Goal: Task Accomplishment & Management: Use online tool/utility

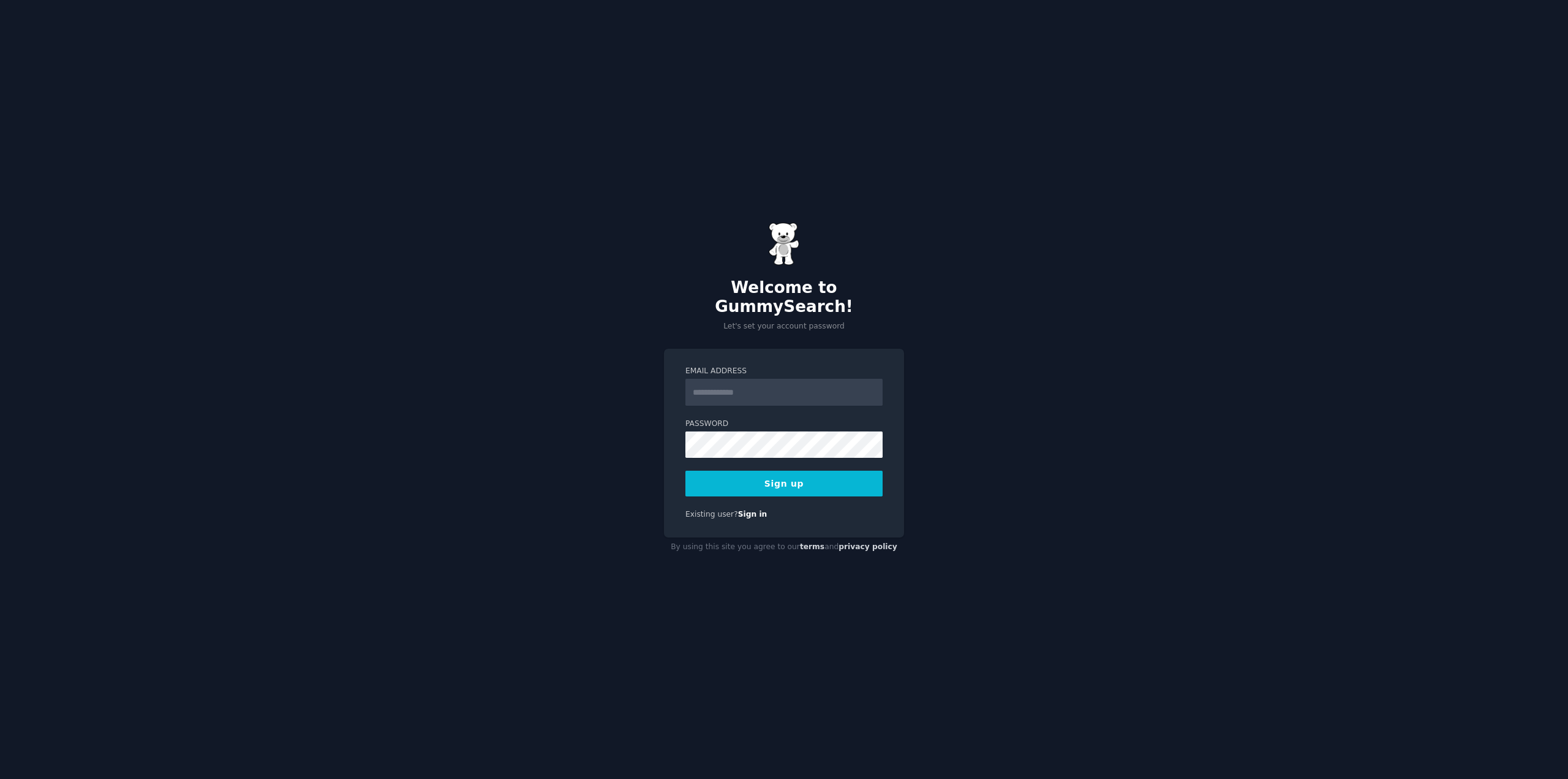
click at [704, 390] on input "Email Address" at bounding box center [784, 392] width 197 height 27
type input "**********"
click at [809, 477] on button "Sign up" at bounding box center [784, 484] width 197 height 26
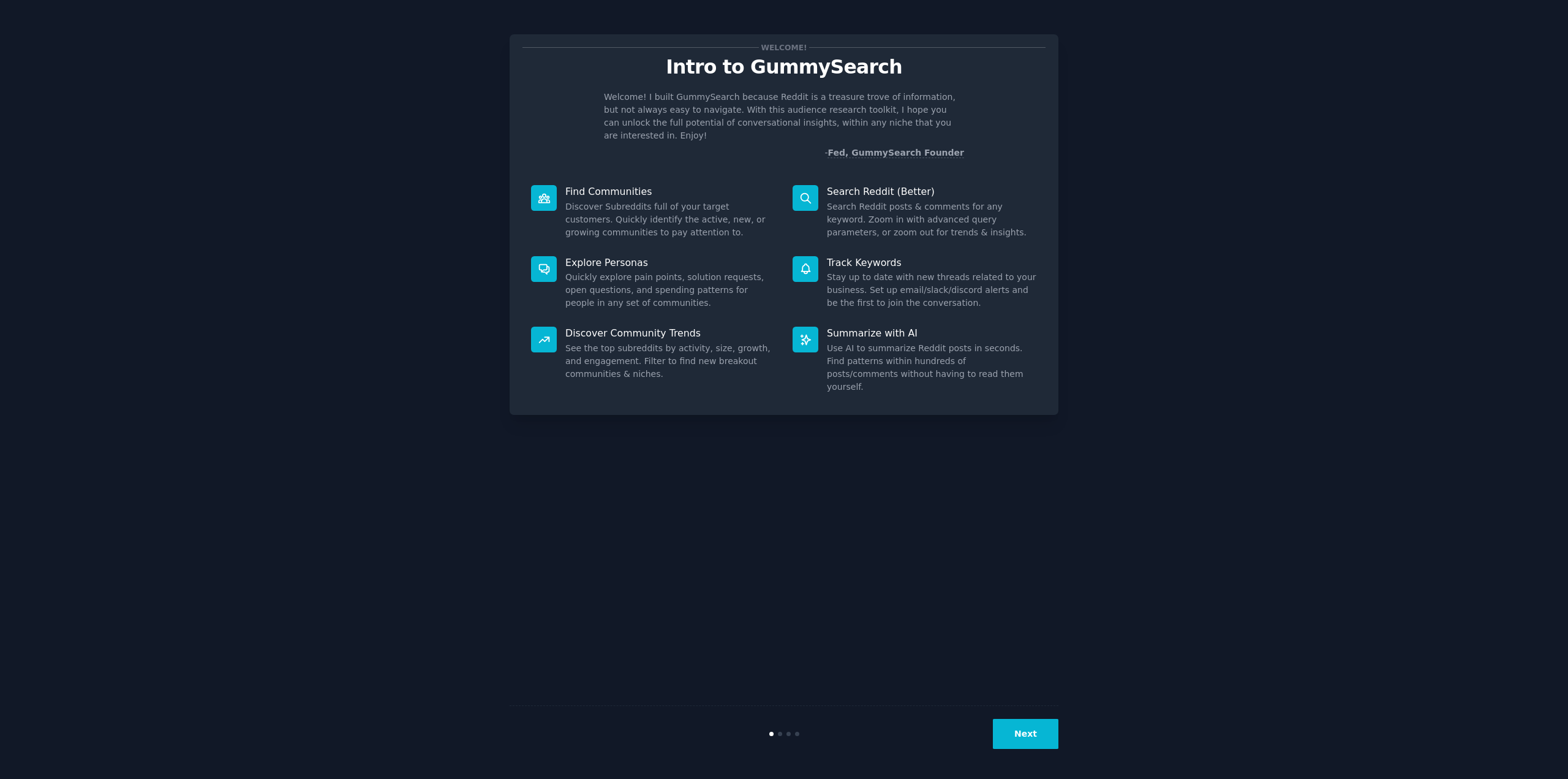
click at [632, 257] on div "Explore Personas Quickly explore pain points, solution requests, open questions…" at bounding box center [653, 283] width 262 height 71
click at [1032, 713] on div "Next" at bounding box center [784, 733] width 549 height 56
click at [1033, 729] on button "Next" at bounding box center [1026, 734] width 66 height 30
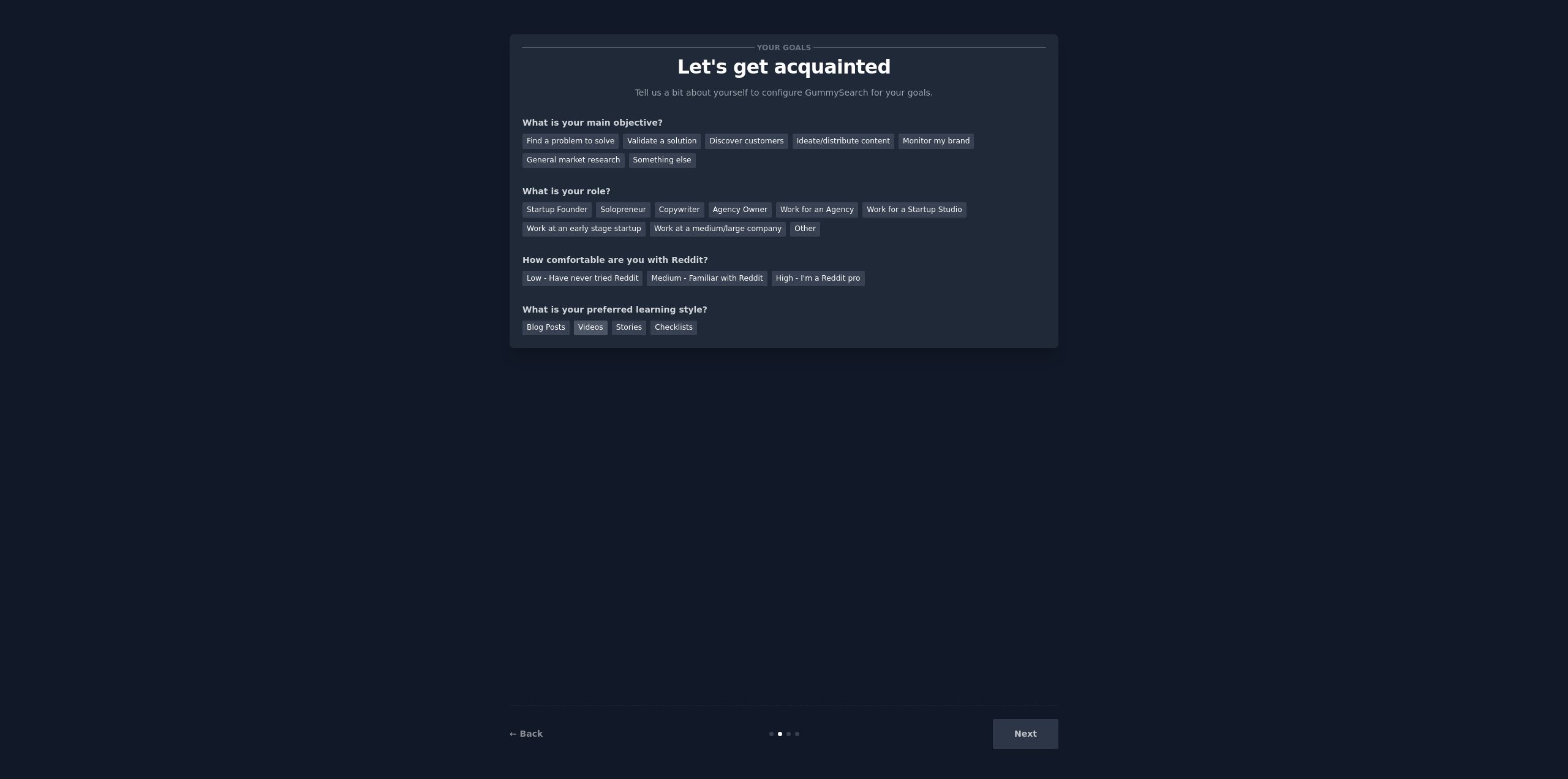
click at [586, 328] on div "Videos" at bounding box center [591, 328] width 33 height 15
click at [625, 323] on div "Stories" at bounding box center [629, 328] width 34 height 15
click at [659, 324] on div "Checklists" at bounding box center [674, 328] width 47 height 15
click at [592, 332] on div "Videos" at bounding box center [591, 328] width 33 height 15
click at [557, 326] on div "Blog Posts" at bounding box center [546, 328] width 47 height 15
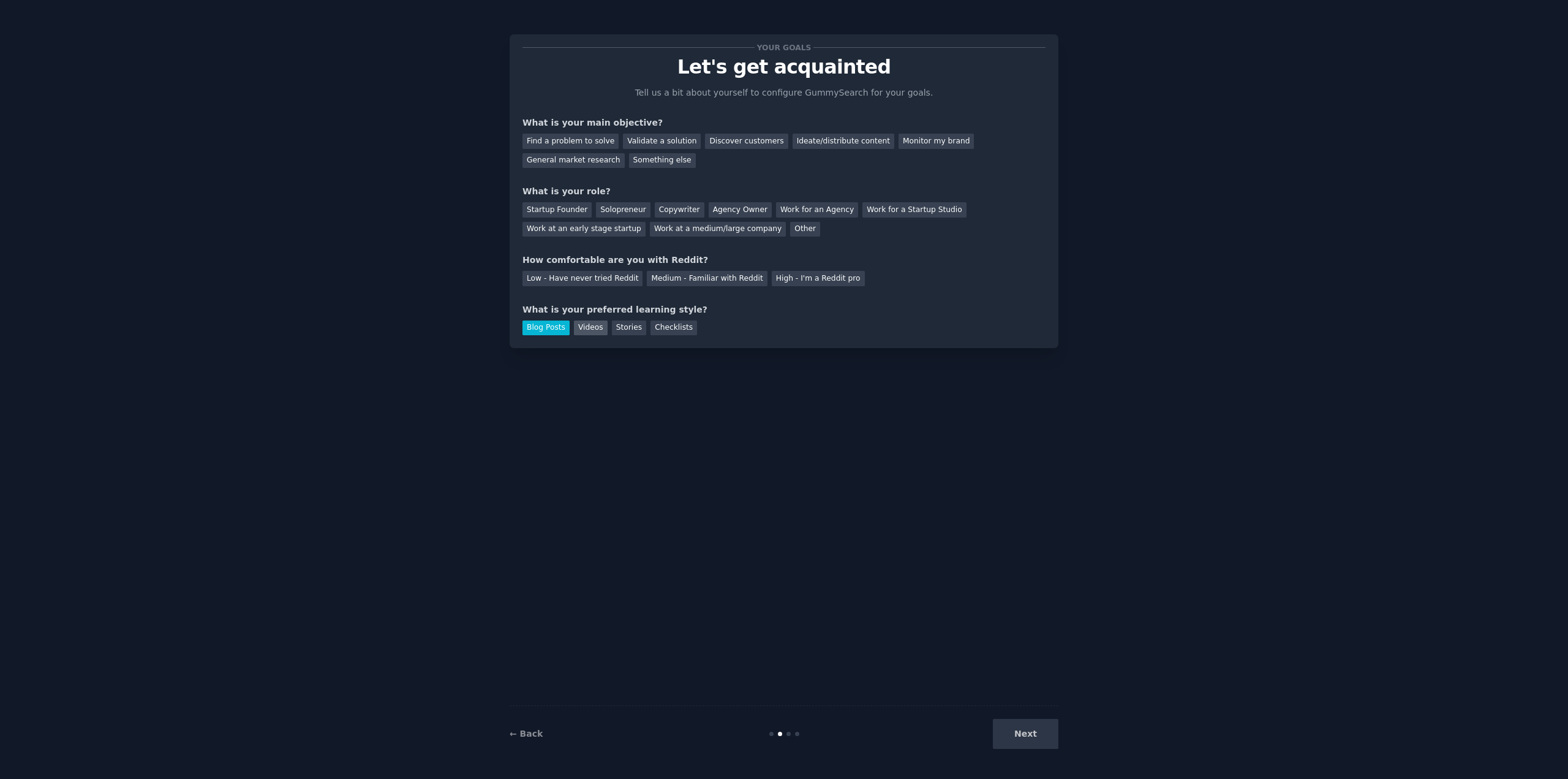
click at [592, 324] on div "Videos" at bounding box center [591, 328] width 33 height 15
click at [577, 144] on div "Find a problem to solve" at bounding box center [570, 141] width 96 height 15
click at [616, 211] on div "Solopreneur" at bounding box center [623, 210] width 54 height 15
click at [690, 283] on div "Medium - Familiar with Reddit" at bounding box center [707, 278] width 120 height 15
click at [1028, 740] on button "Next" at bounding box center [1026, 734] width 66 height 30
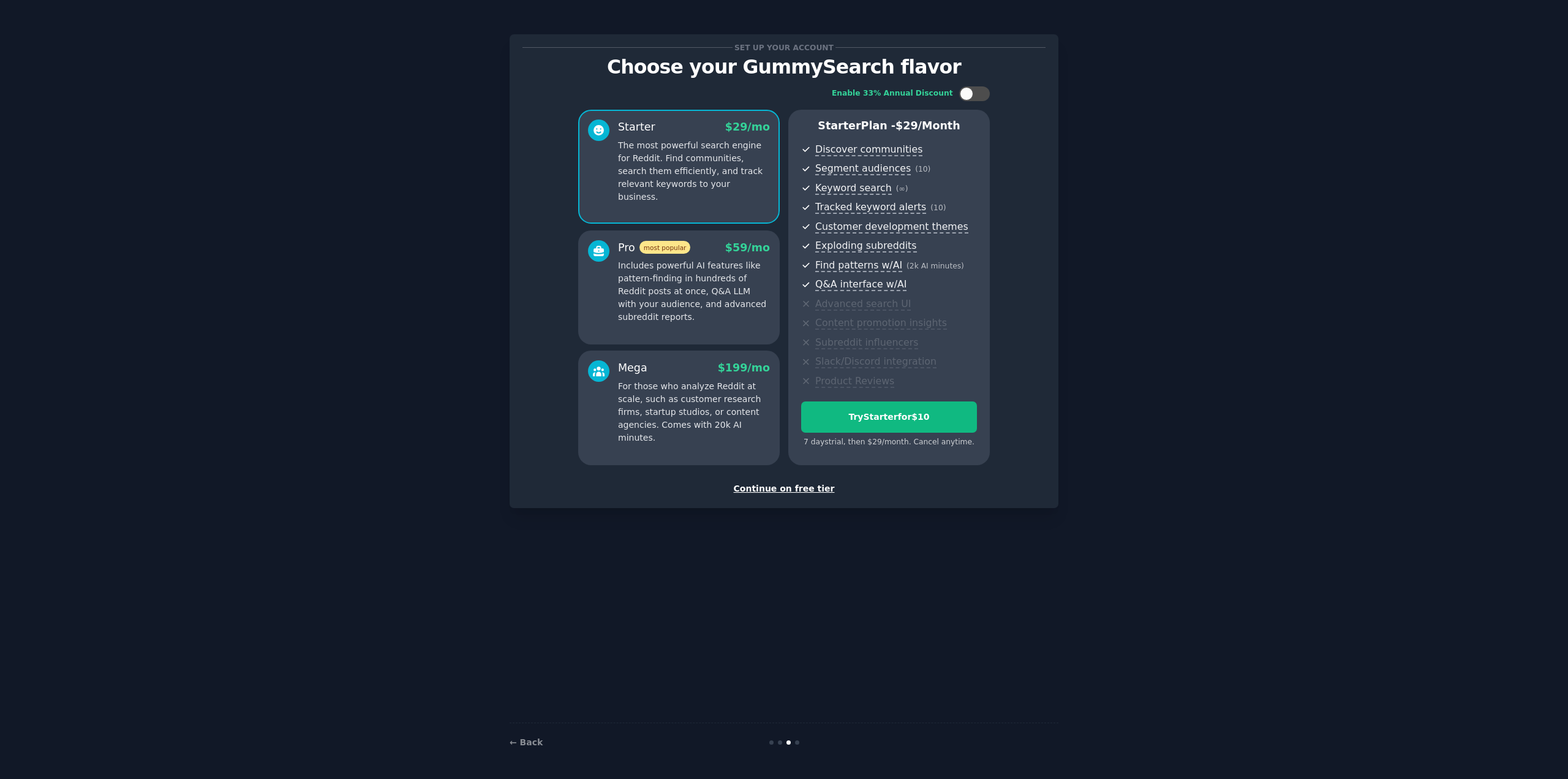
click at [786, 491] on div "Continue on free tier" at bounding box center [784, 489] width 523 height 13
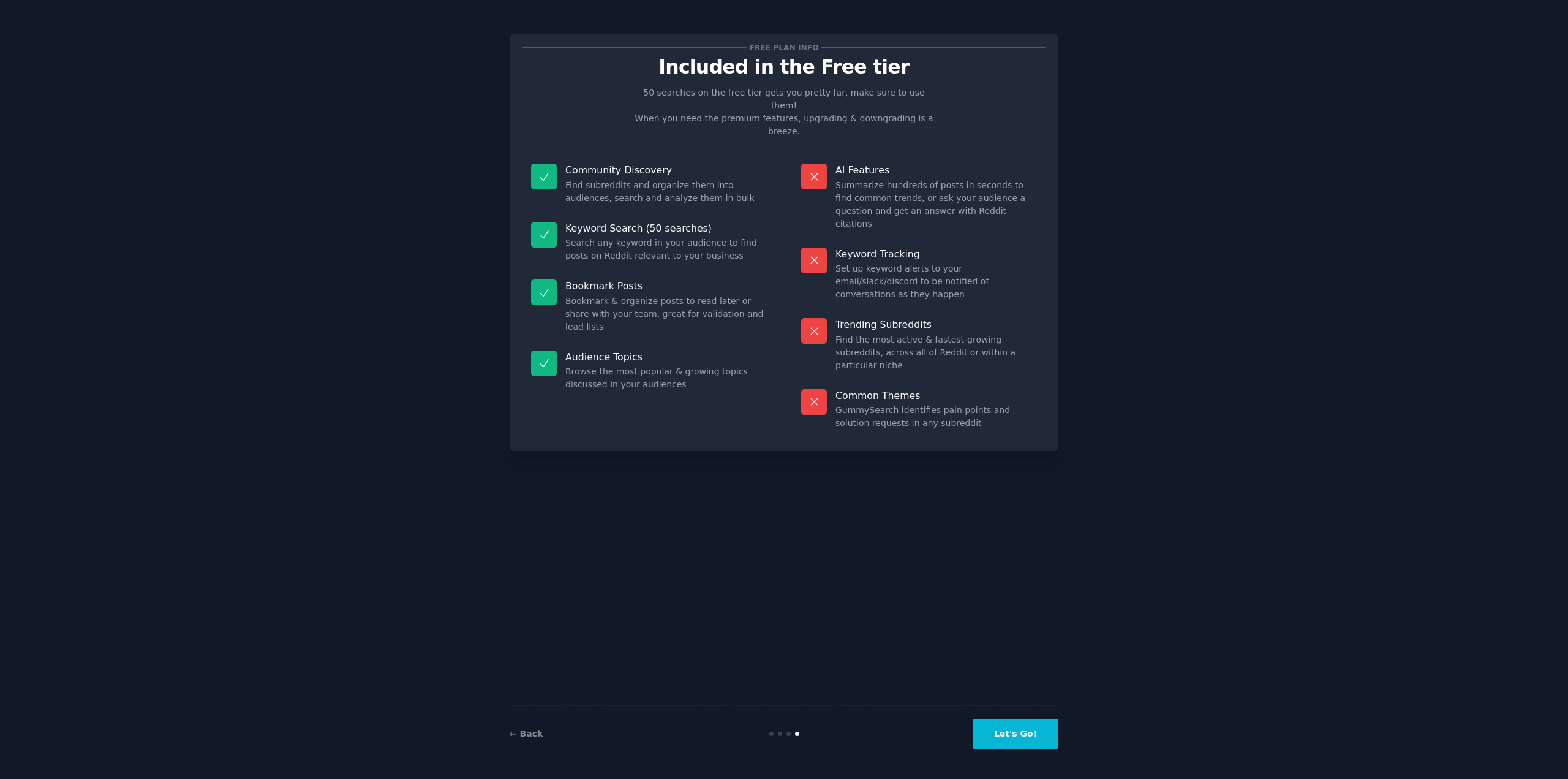
click at [1020, 724] on button "Let's Go!" at bounding box center [1016, 734] width 86 height 30
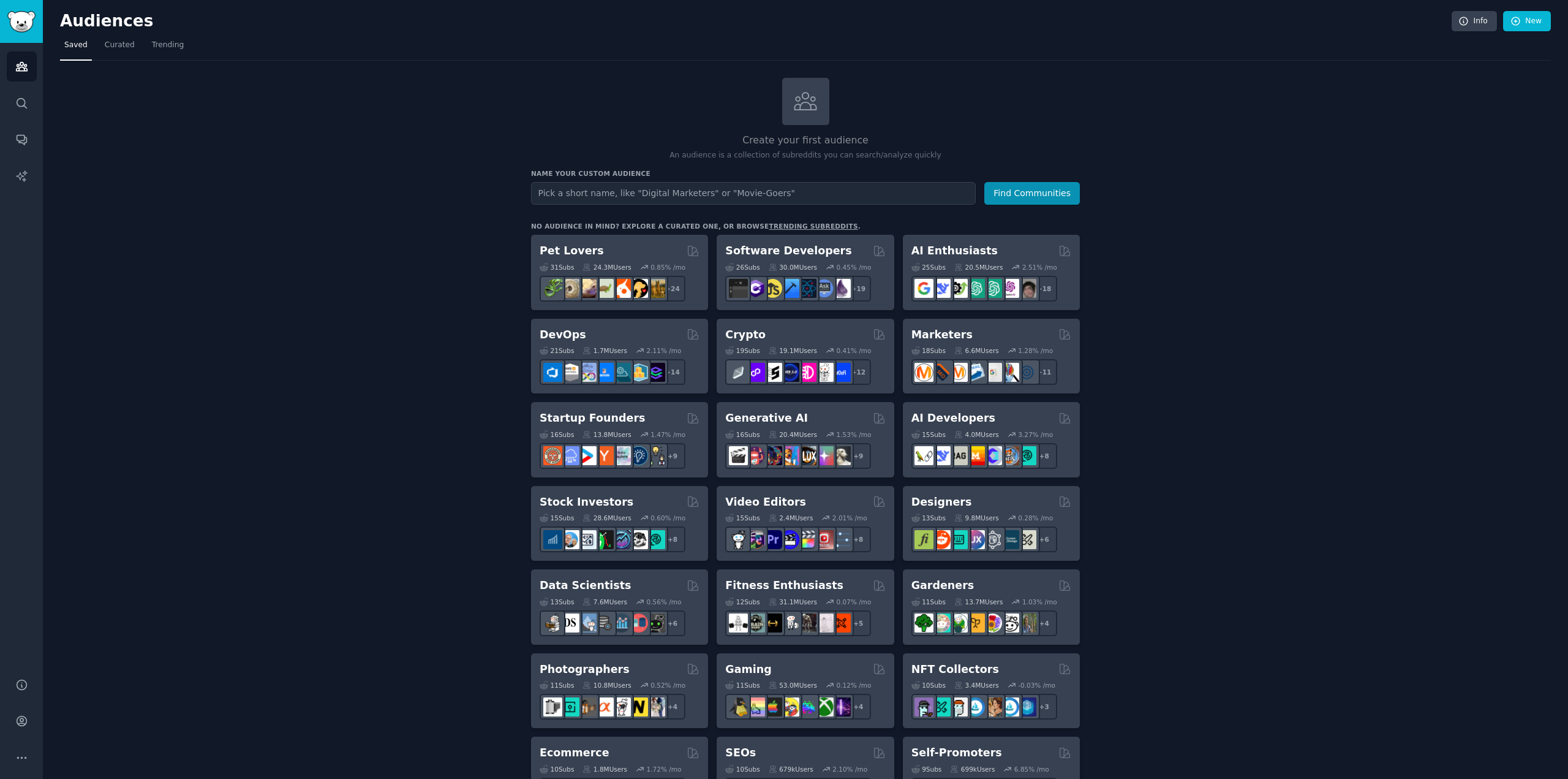
click at [625, 198] on input "text" at bounding box center [753, 193] width 445 height 23
type input "s"
click at [984, 182] on button "Find Communities" at bounding box center [1032, 193] width 95 height 23
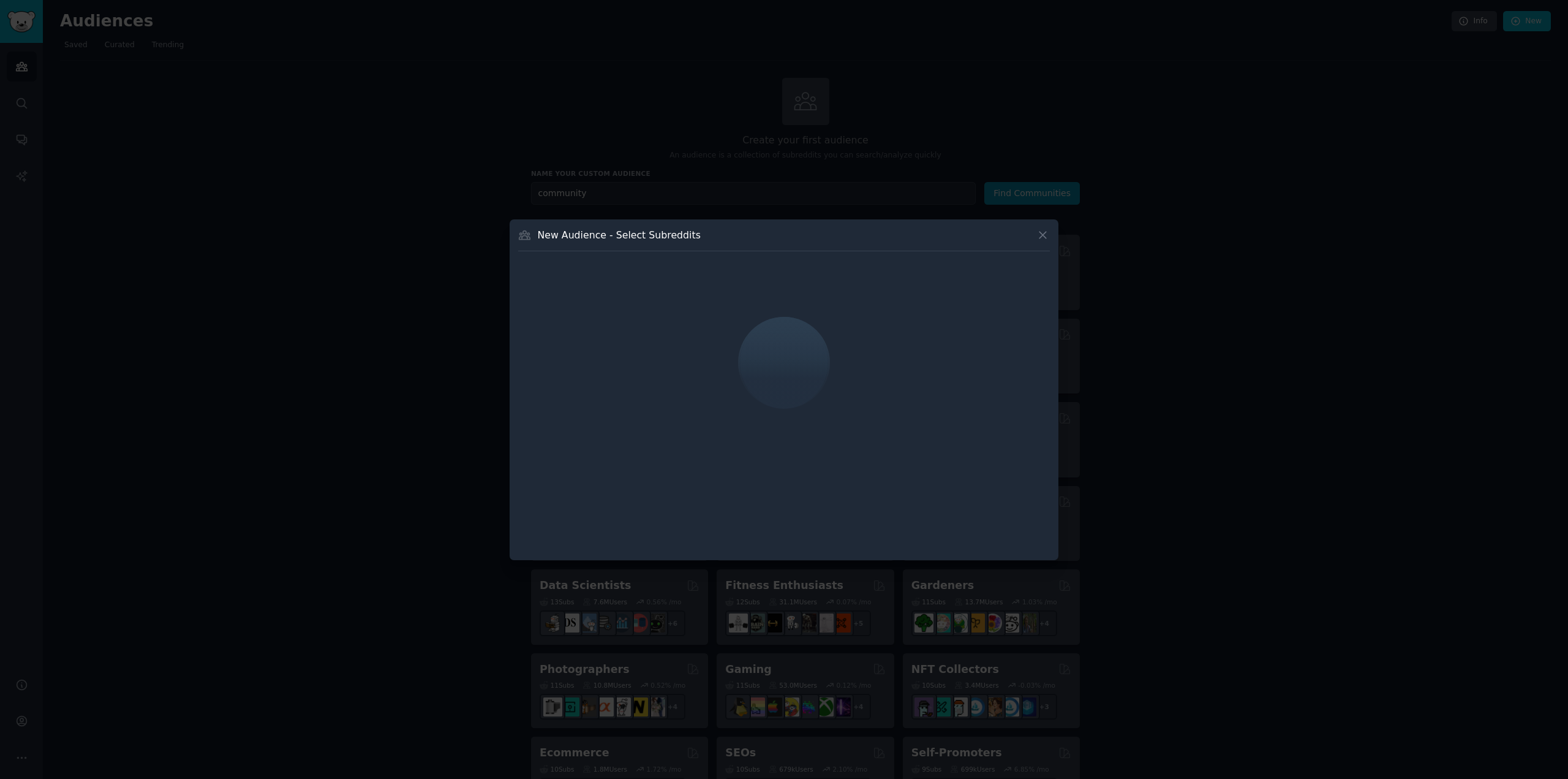
click at [1046, 235] on icon at bounding box center [1043, 235] width 13 height 13
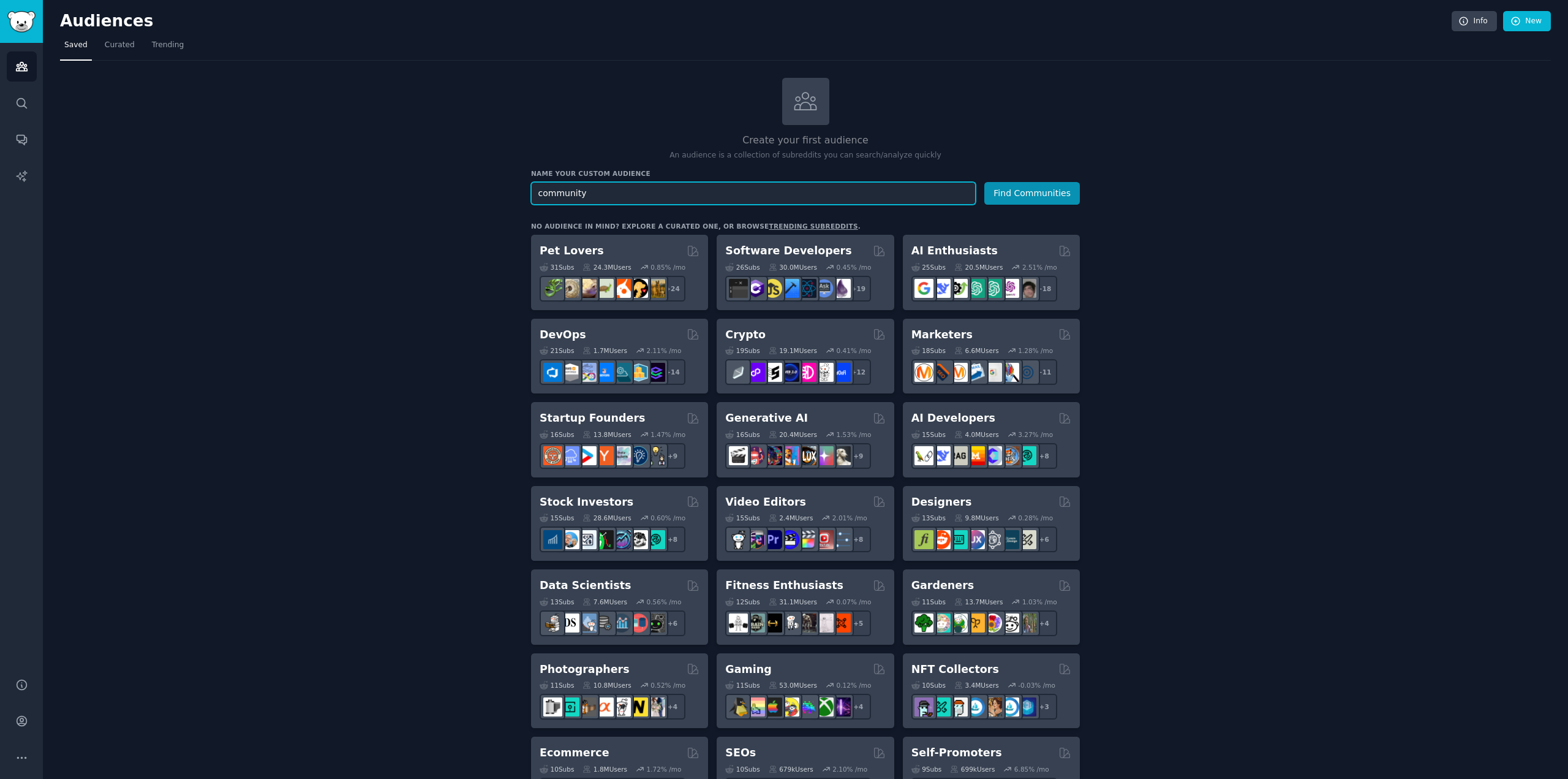
click at [826, 197] on input "community" at bounding box center [753, 193] width 445 height 23
type input "community manager"
click at [1005, 195] on button "Find Communities" at bounding box center [1032, 193] width 95 height 23
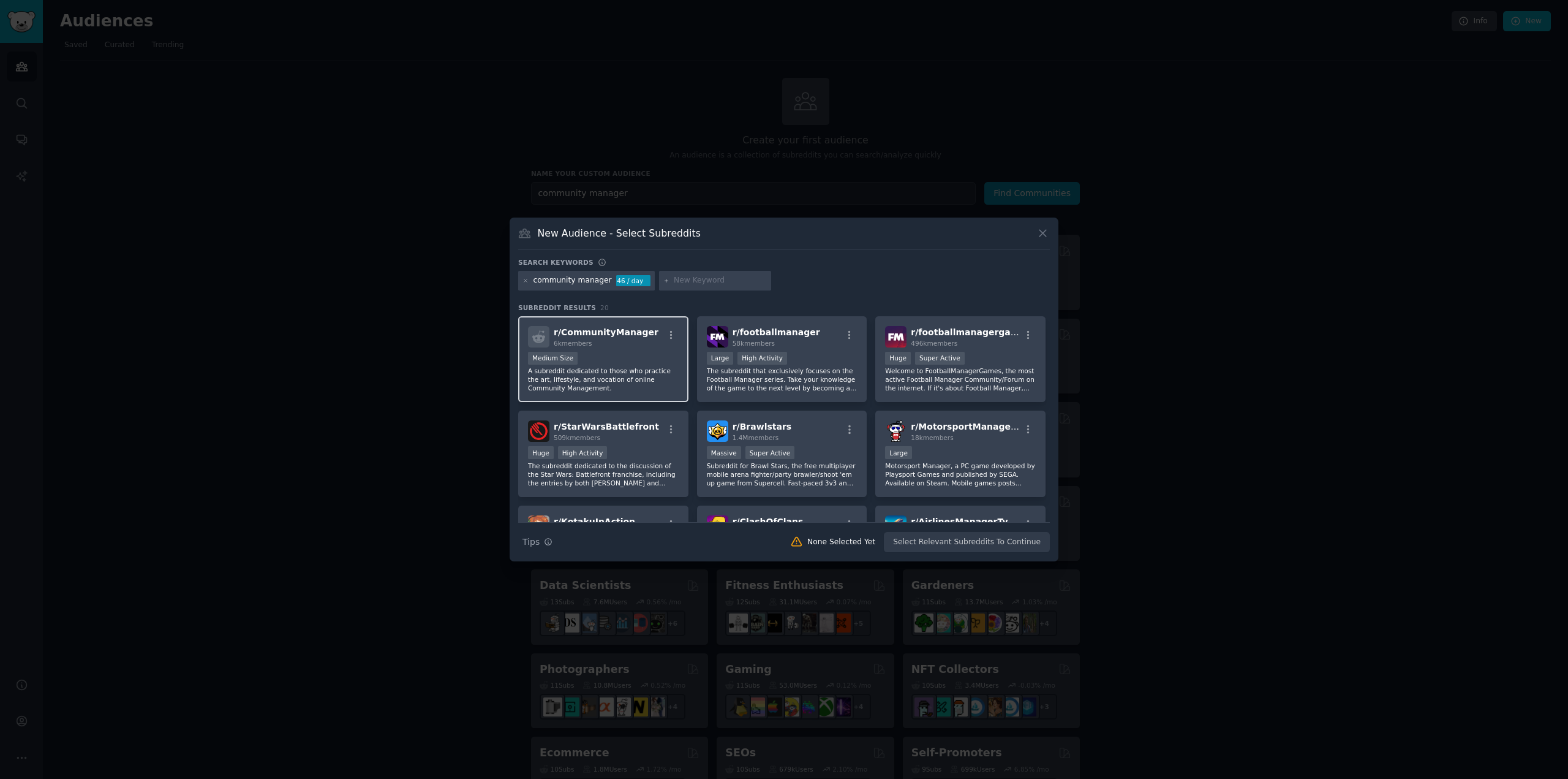
click at [628, 345] on div "6k members" at bounding box center [606, 343] width 105 height 9
click at [994, 546] on button "Create Audience" at bounding box center [1010, 542] width 81 height 21
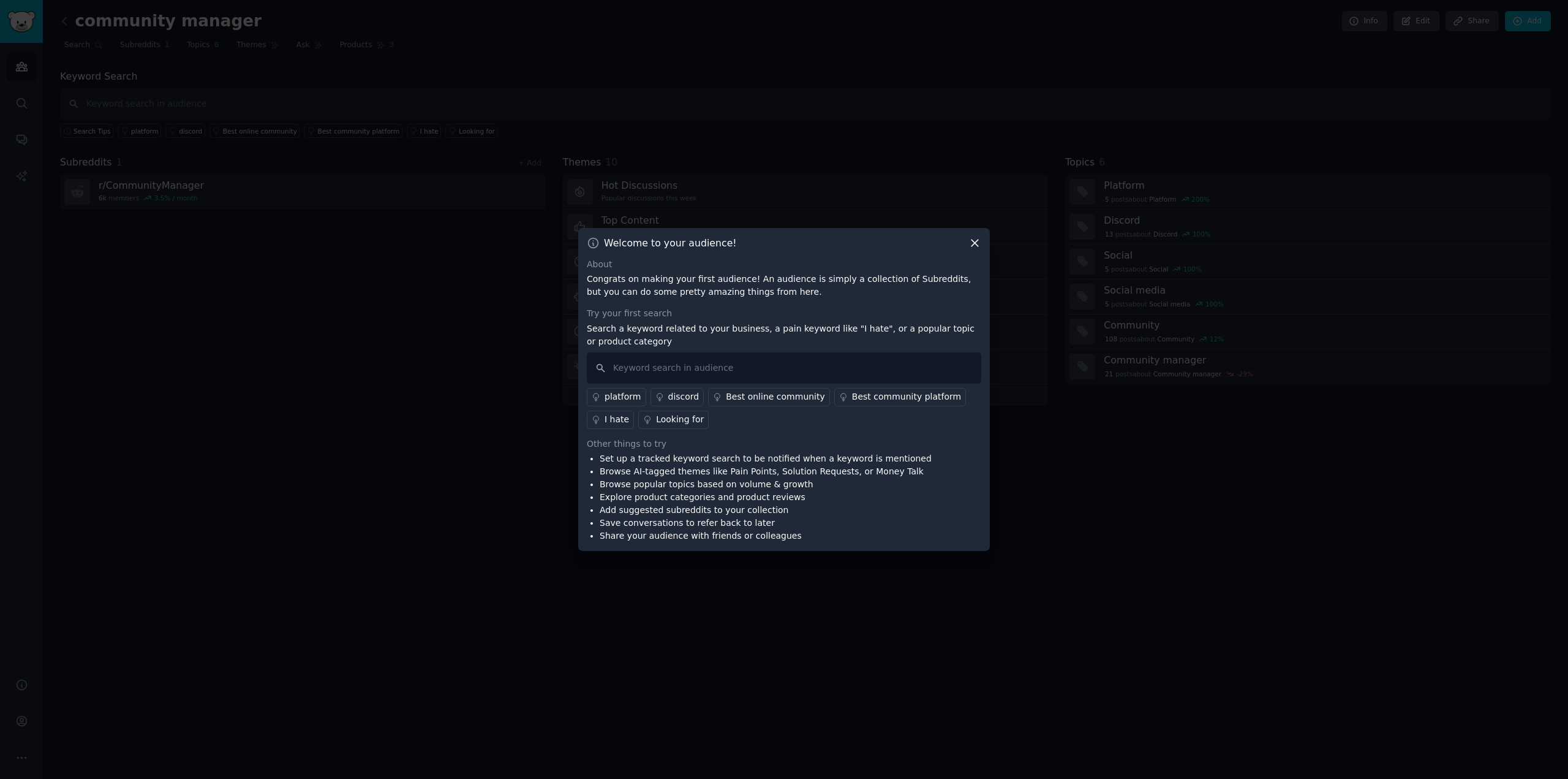
click at [973, 242] on icon at bounding box center [975, 243] width 7 height 7
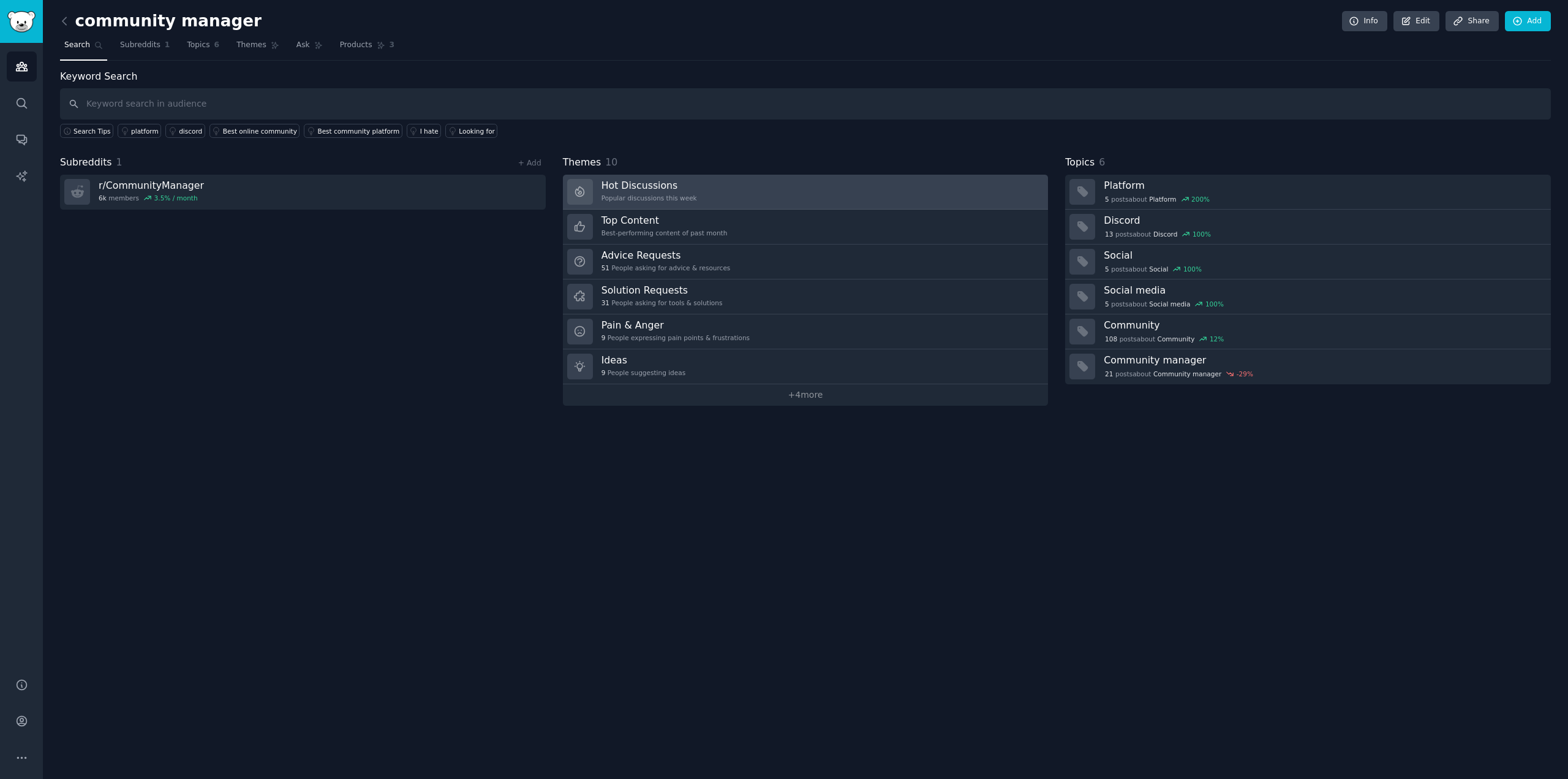
click at [663, 195] on div "Popular discussions this week" at bounding box center [649, 198] width 95 height 9
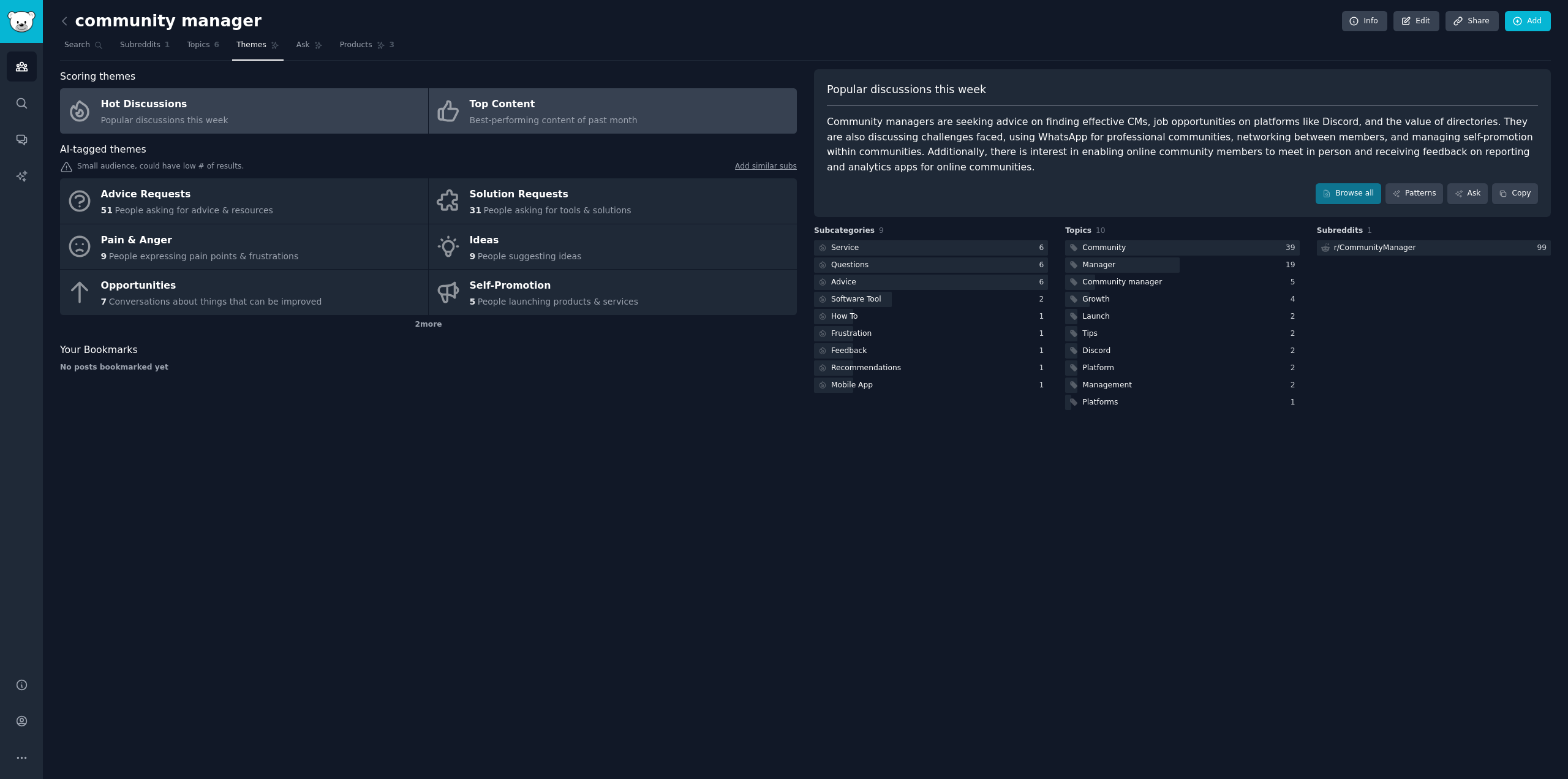
click at [569, 117] on span "Best-performing content of past month" at bounding box center [554, 121] width 168 height 10
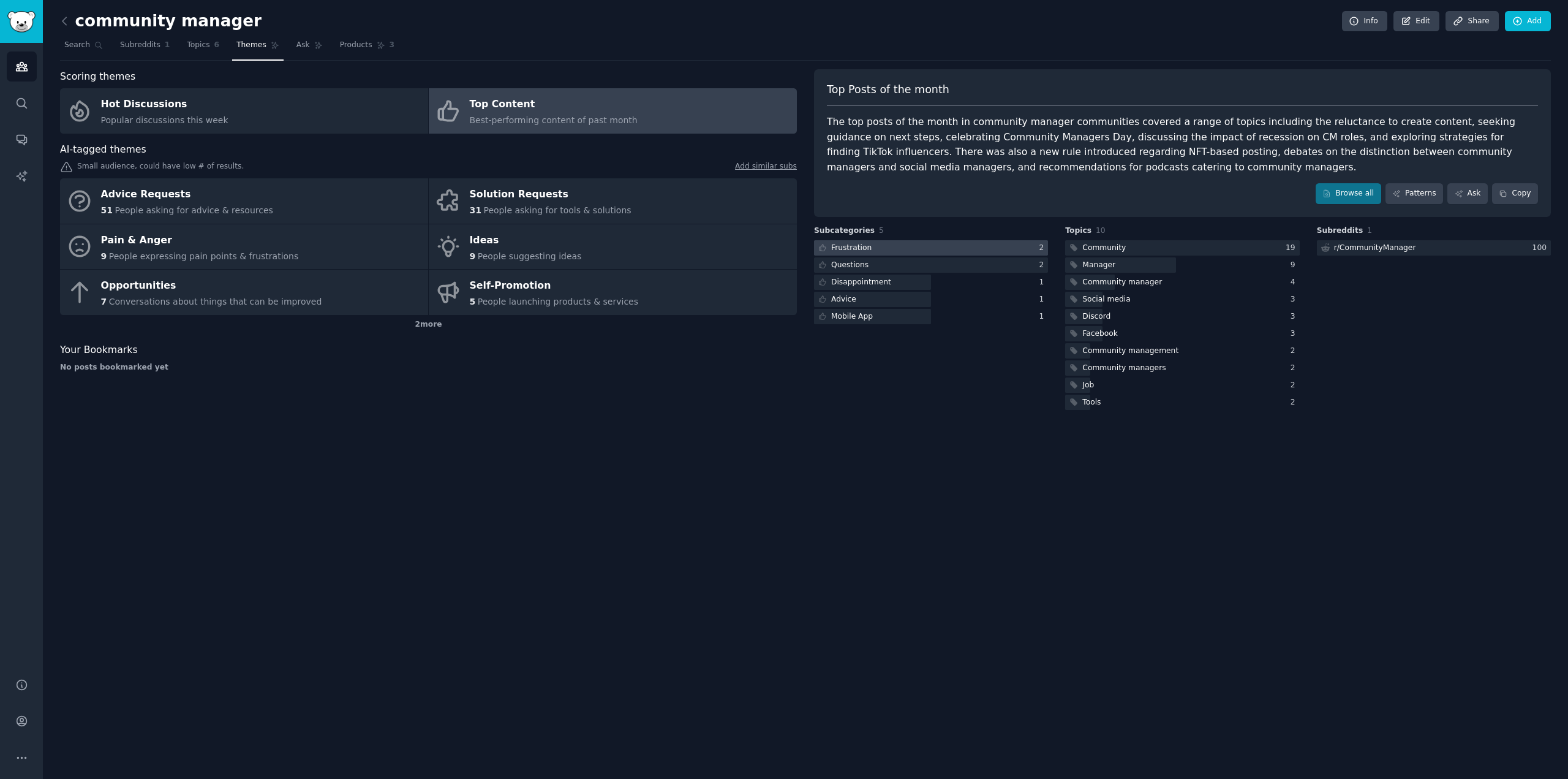
click at [945, 249] on div at bounding box center [931, 248] width 234 height 15
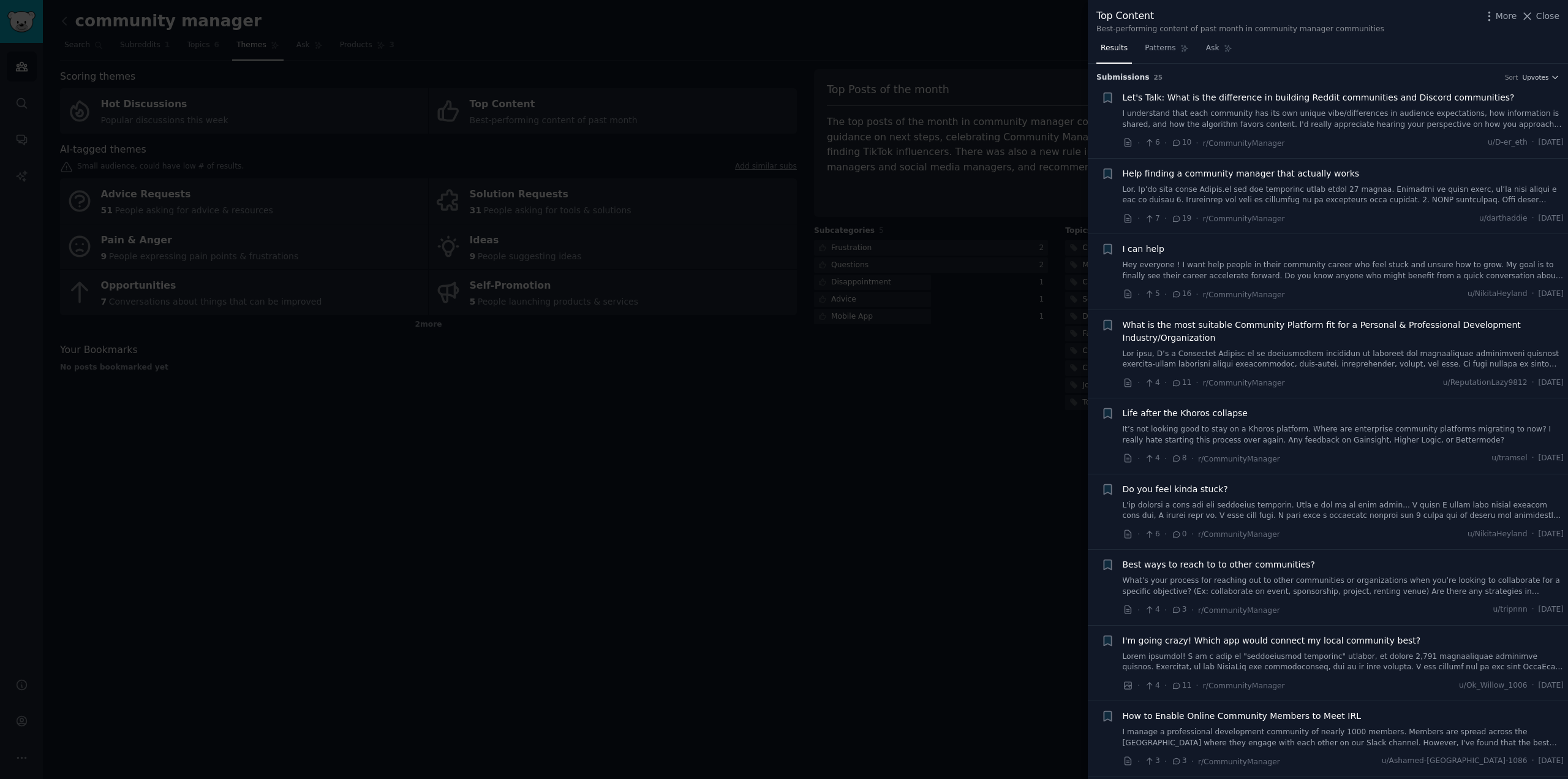
click at [827, 368] on div at bounding box center [784, 390] width 1568 height 779
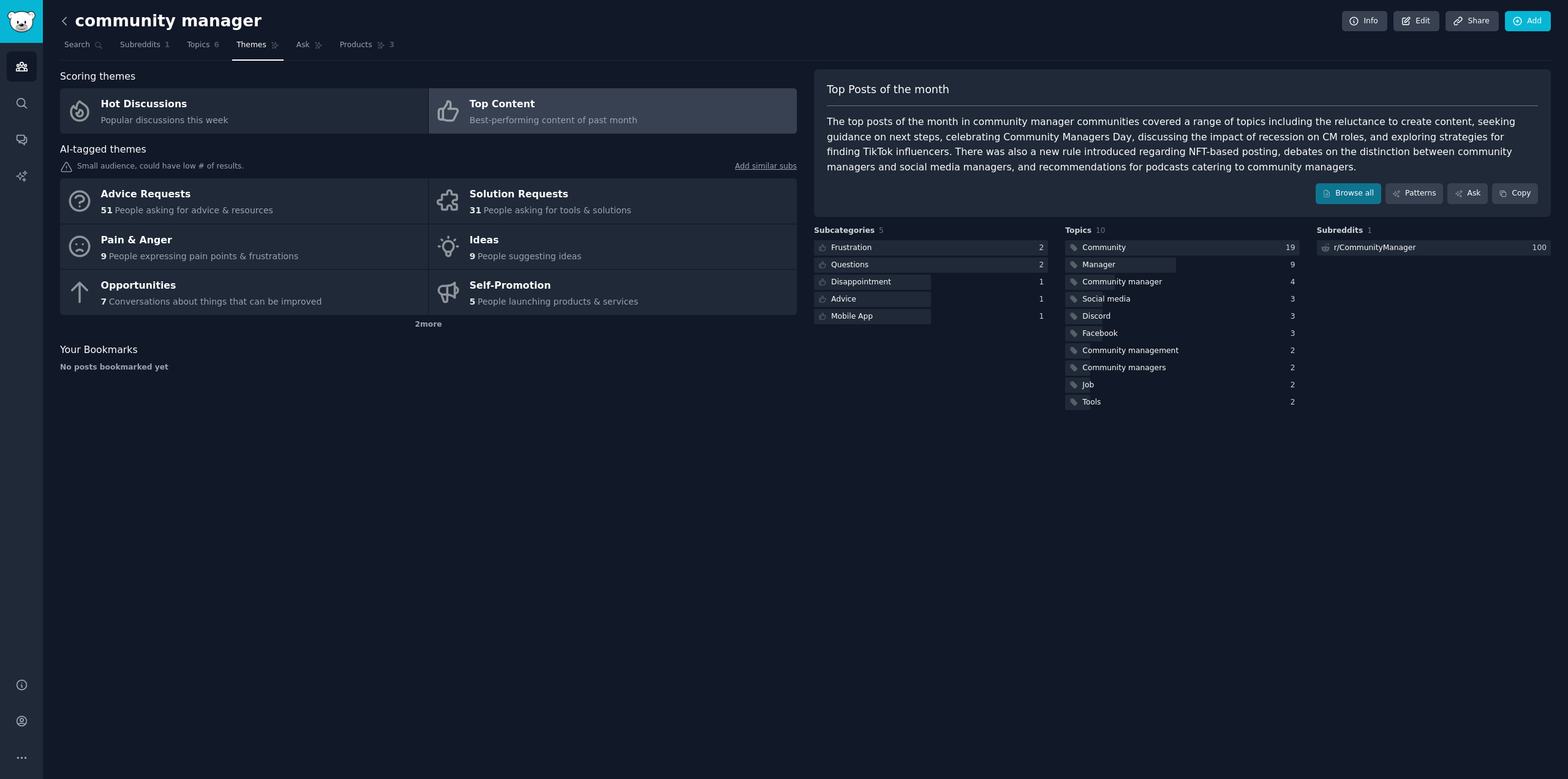
click at [67, 18] on icon at bounding box center [64, 21] width 13 height 13
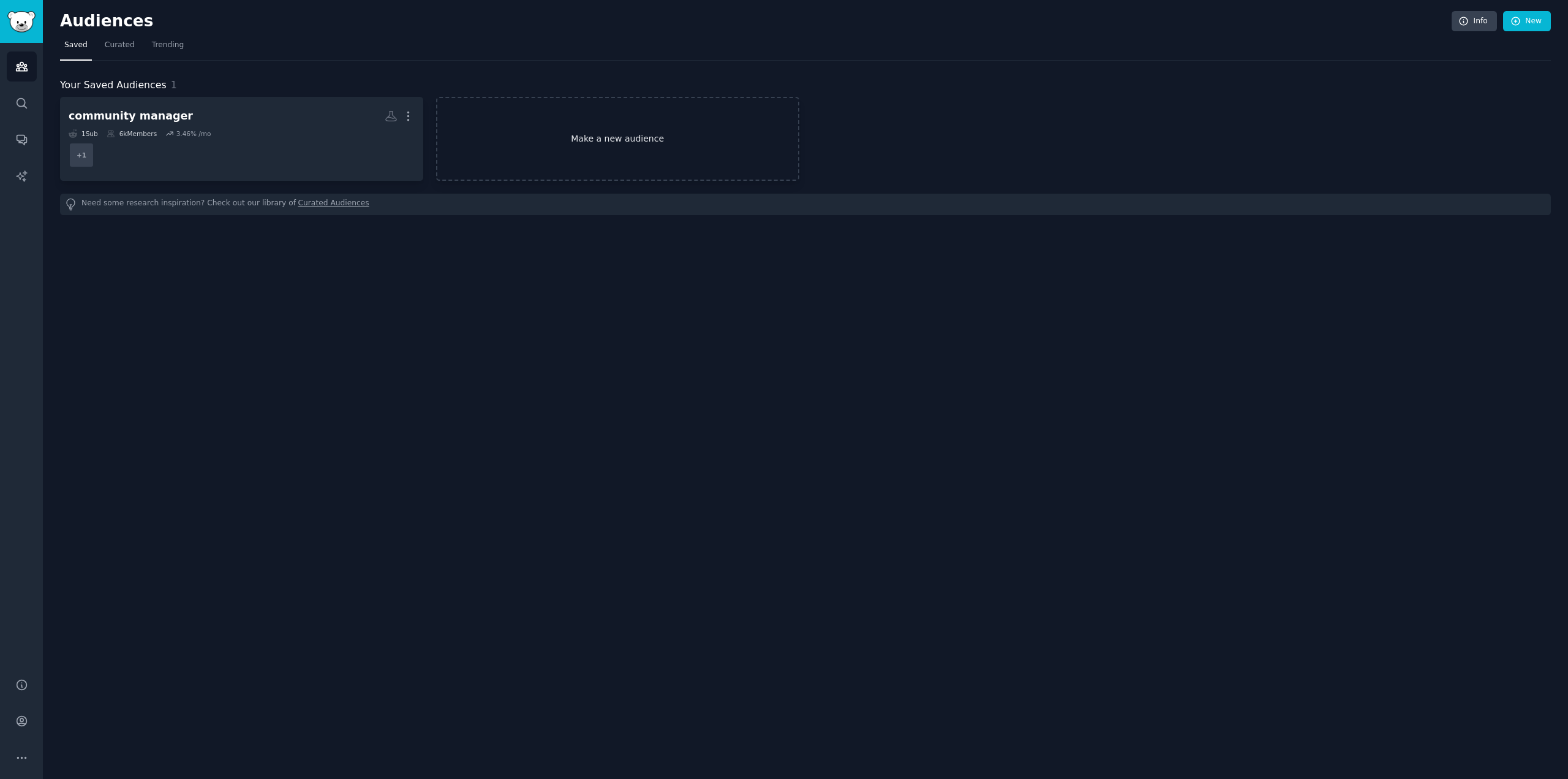
click at [598, 129] on link "Make a new audience" at bounding box center [618, 138] width 363 height 84
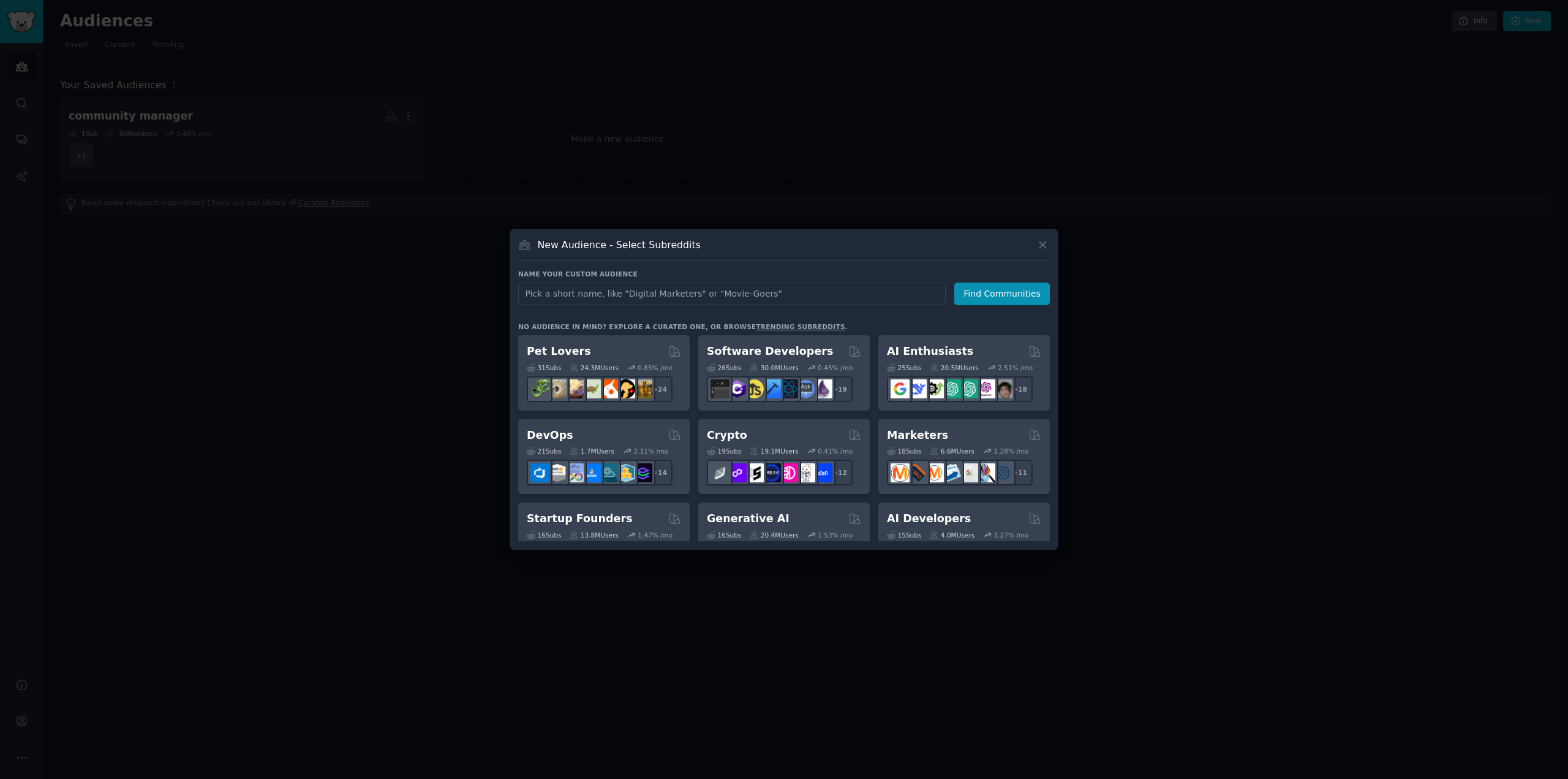
click at [639, 298] on input "text" at bounding box center [732, 294] width 428 height 23
type input "visibility"
click button "Find Communities" at bounding box center [1002, 294] width 95 height 23
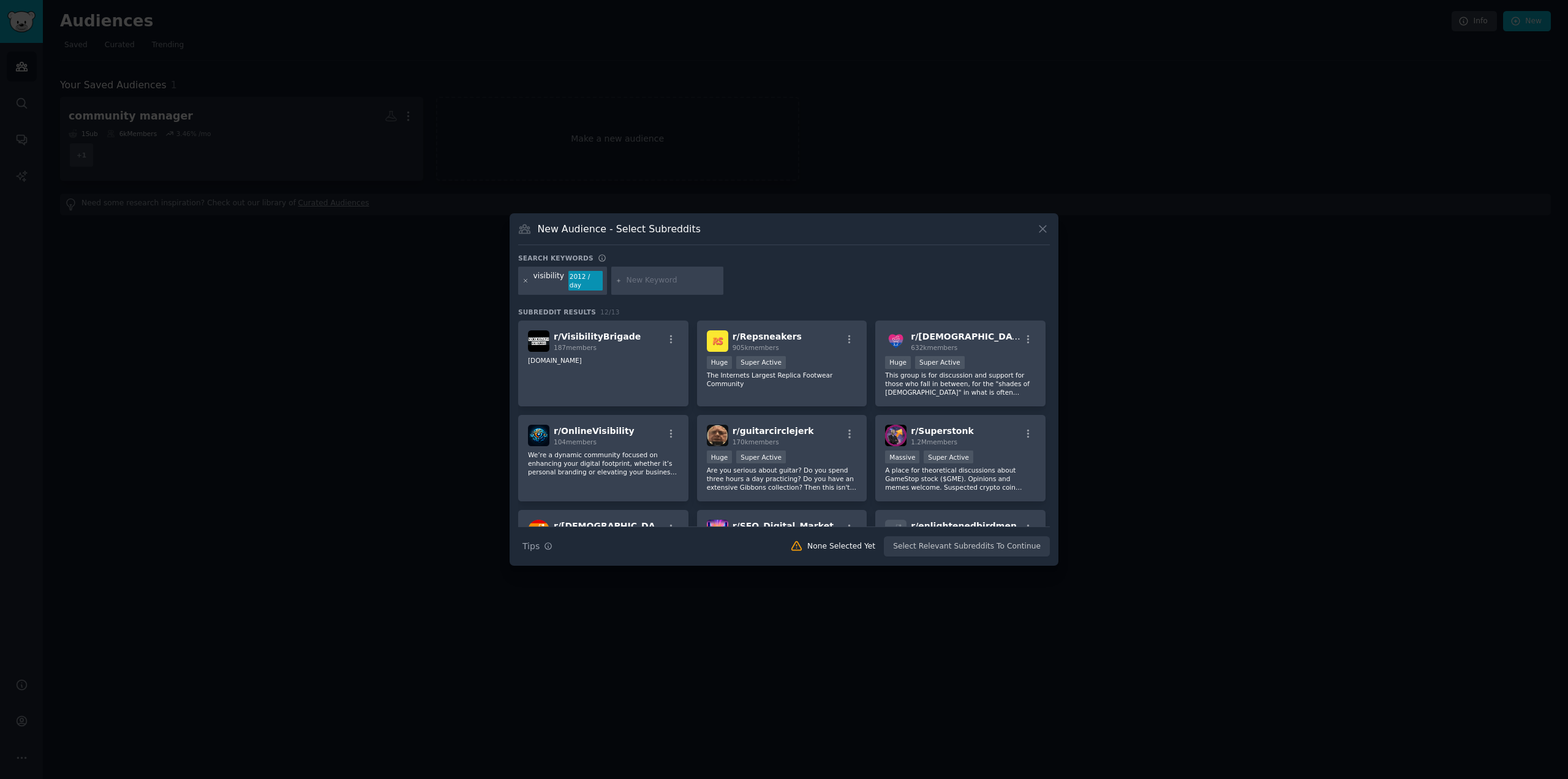
click at [522, 281] on icon at bounding box center [526, 281] width 7 height 7
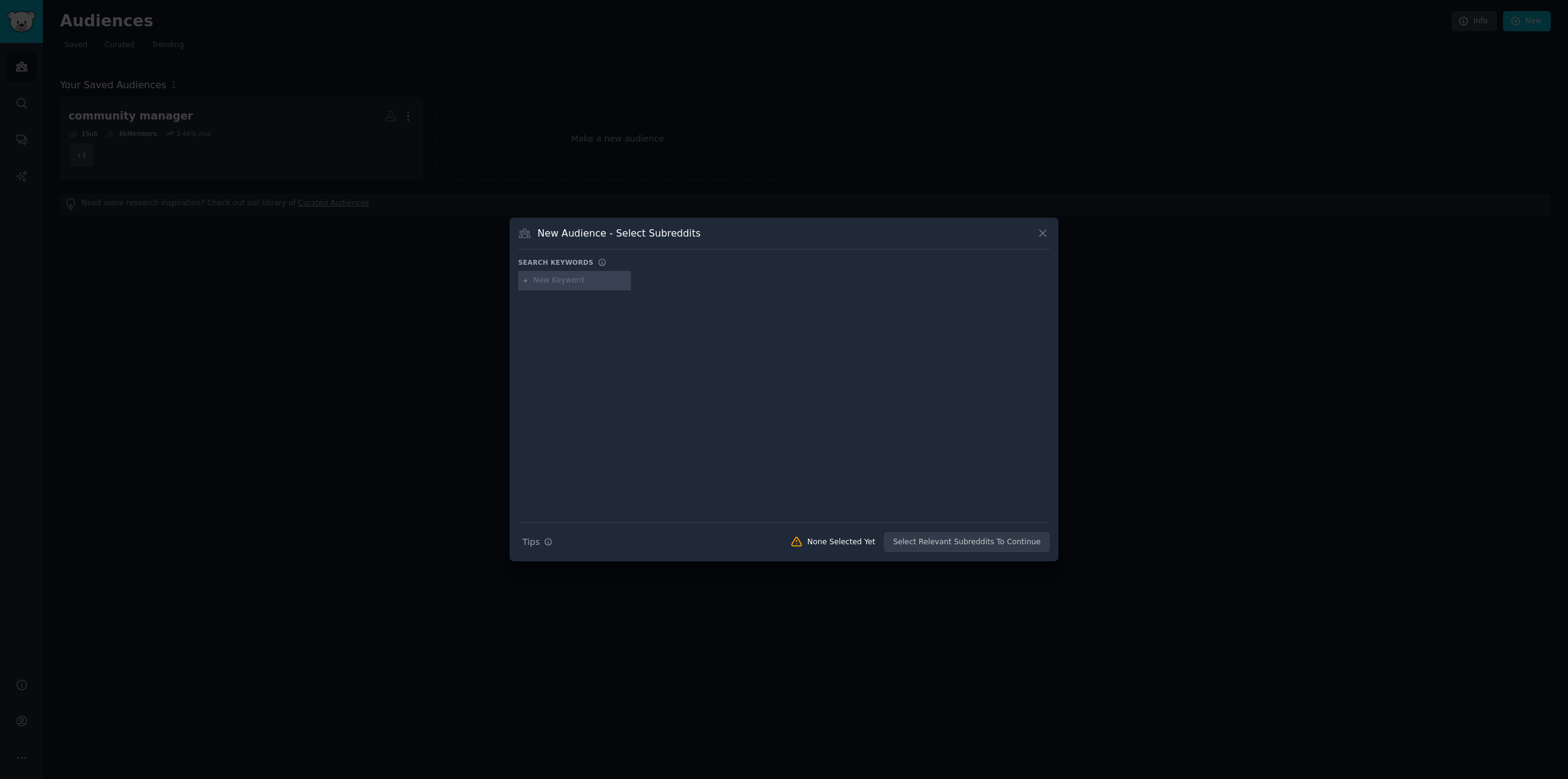
click at [556, 282] on input "text" at bounding box center [581, 280] width 93 height 11
type input "social media"
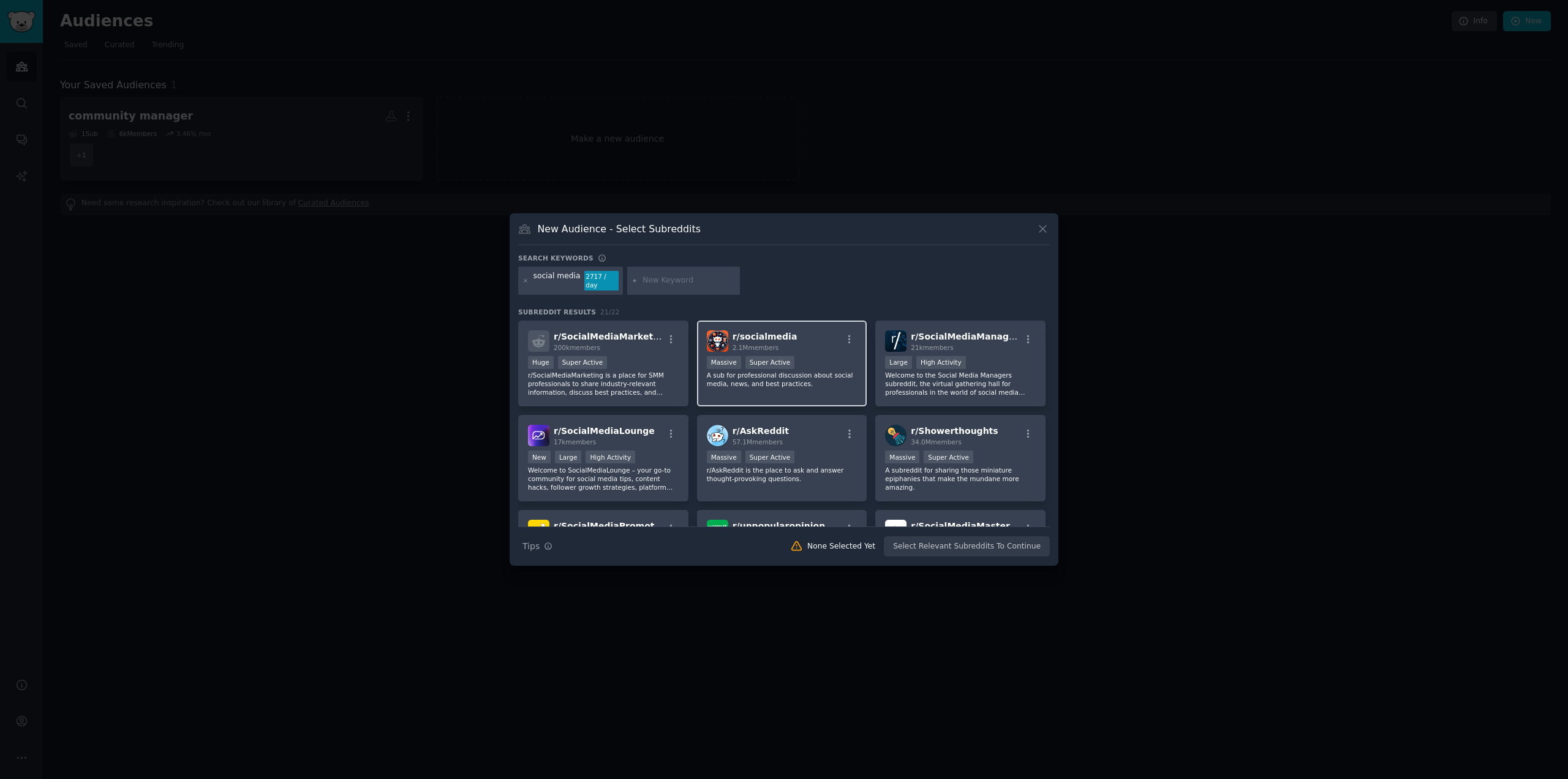
click at [783, 334] on span "r/ socialmedia" at bounding box center [765, 336] width 65 height 10
click at [1003, 536] on button "Create Audience" at bounding box center [1010, 546] width 81 height 21
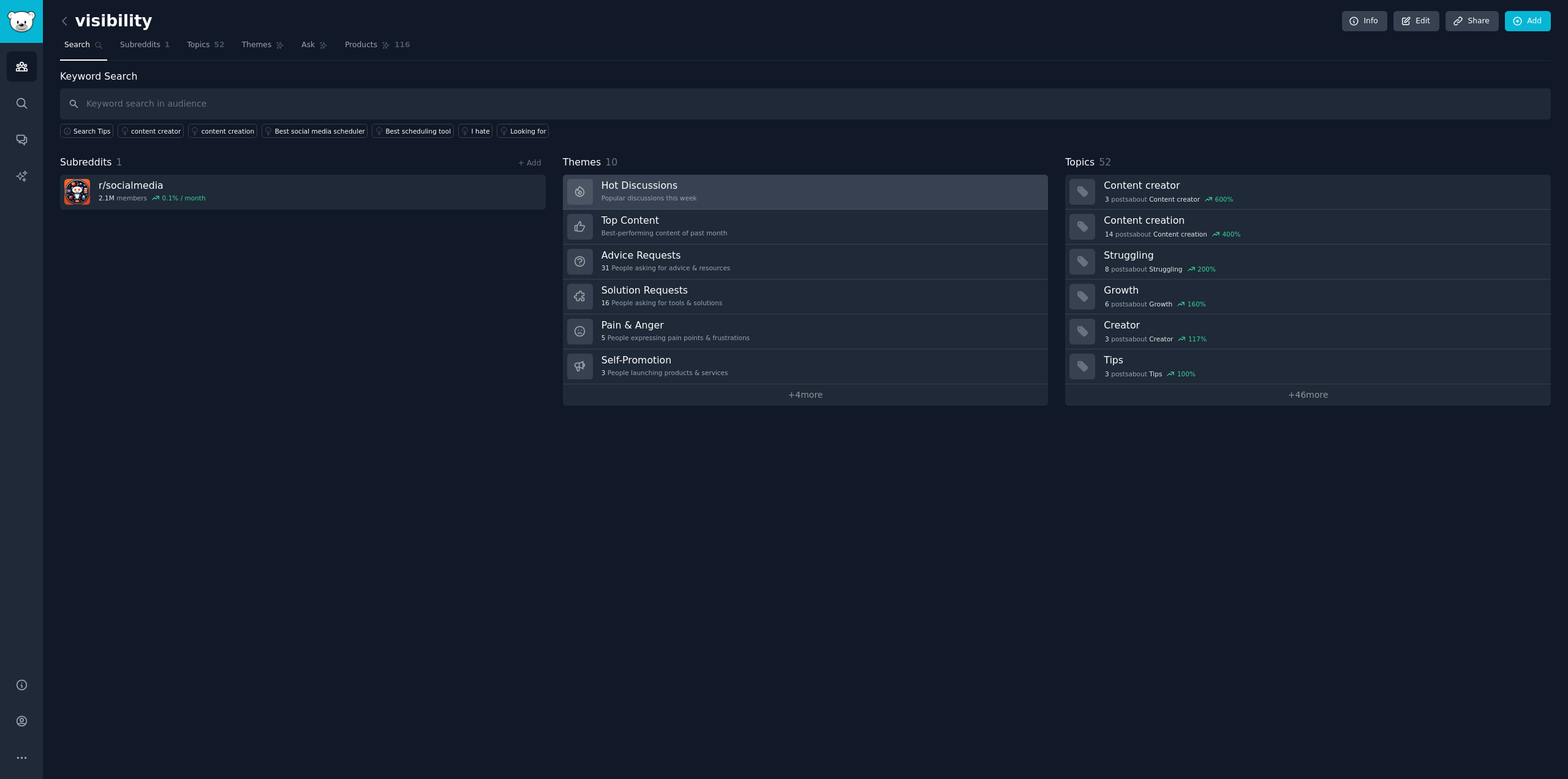
click at [668, 198] on div "Popular discussions this week" at bounding box center [649, 198] width 95 height 9
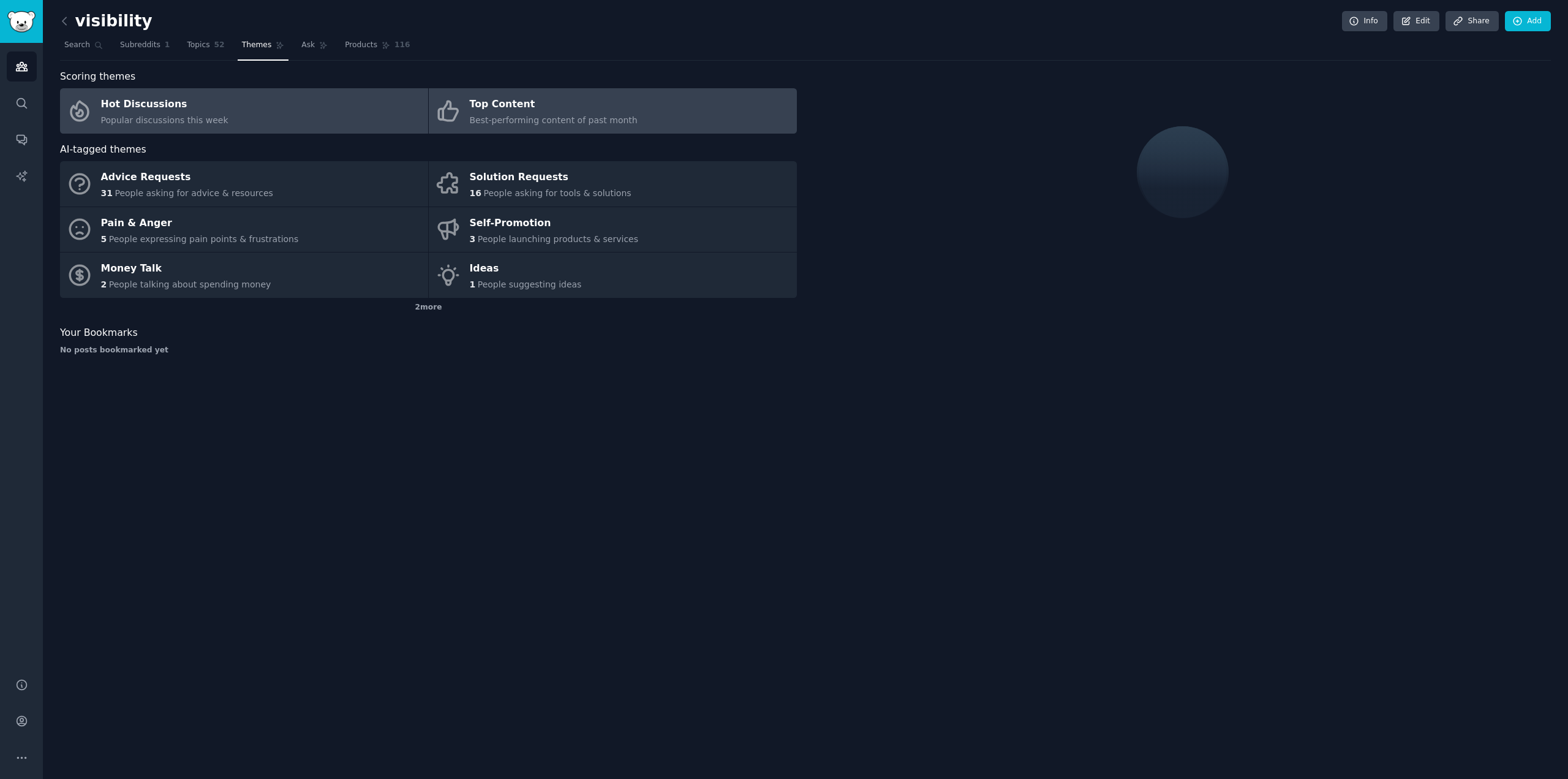
click at [536, 117] on span "Best-performing content of past month" at bounding box center [554, 121] width 168 height 10
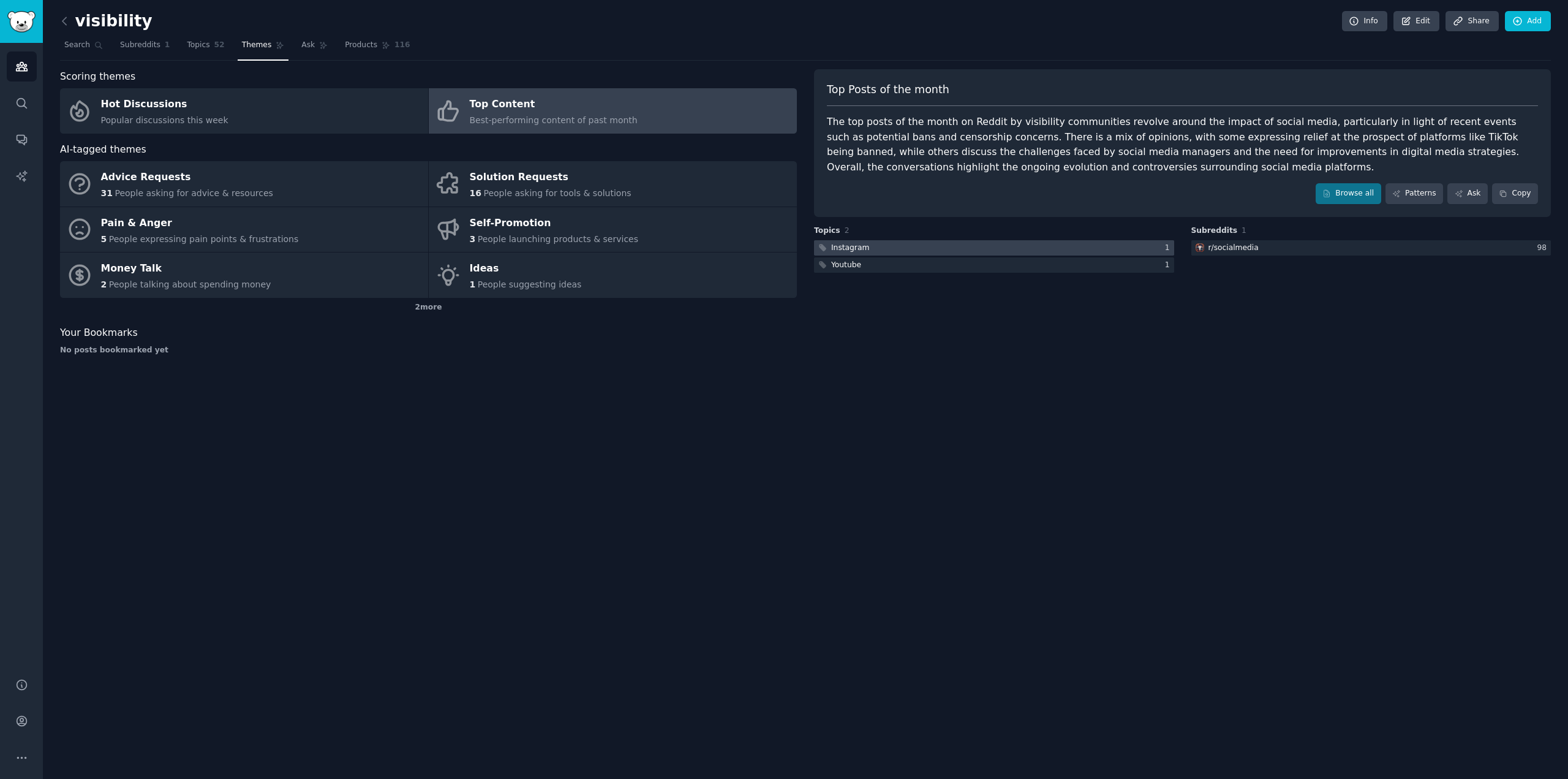
click at [1059, 247] on div at bounding box center [994, 248] width 360 height 15
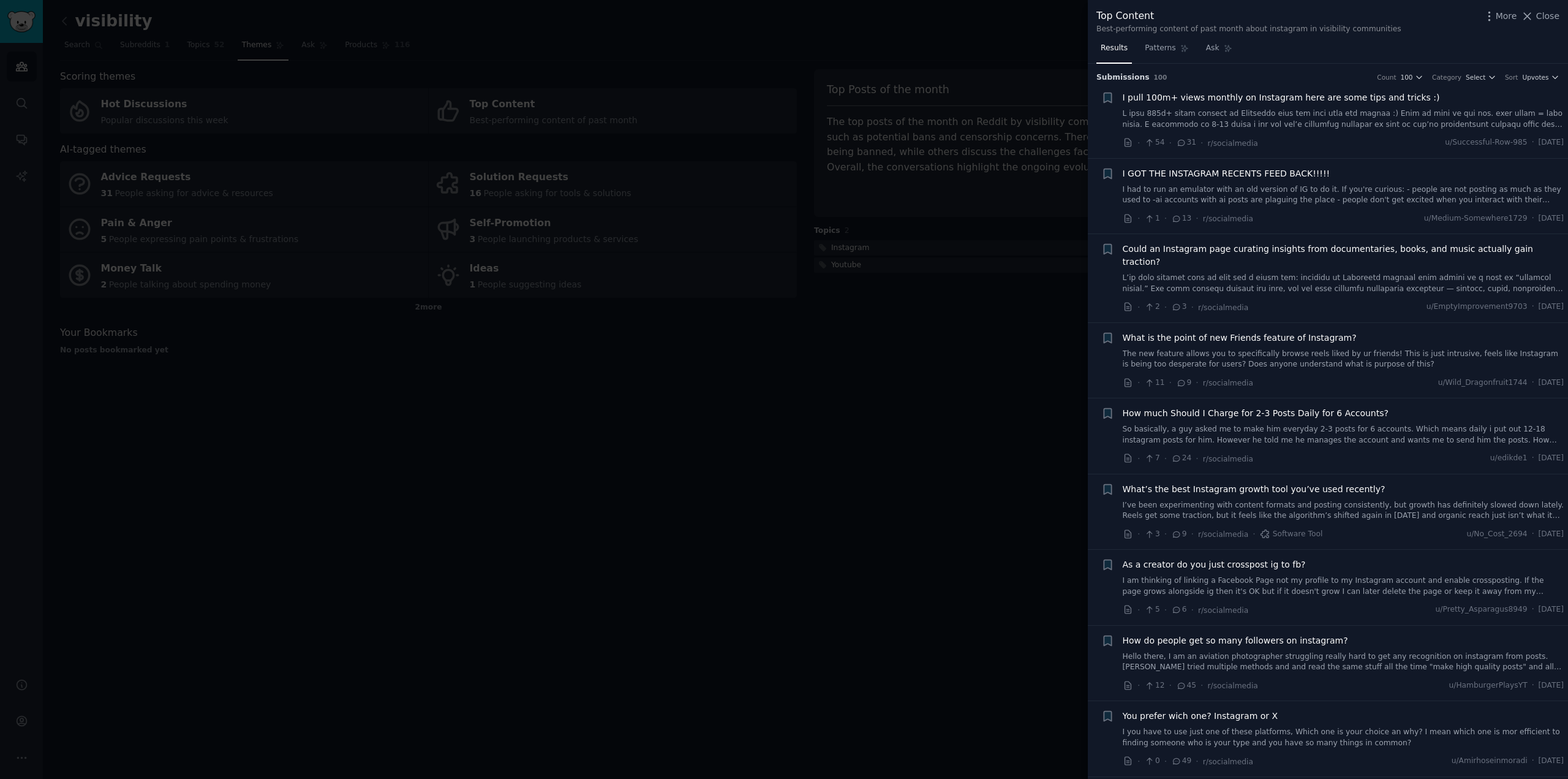
click at [1189, 99] on span "I pull 100m+ views monthly on Instagram here are some tips and tricks :)" at bounding box center [1282, 98] width 317 height 13
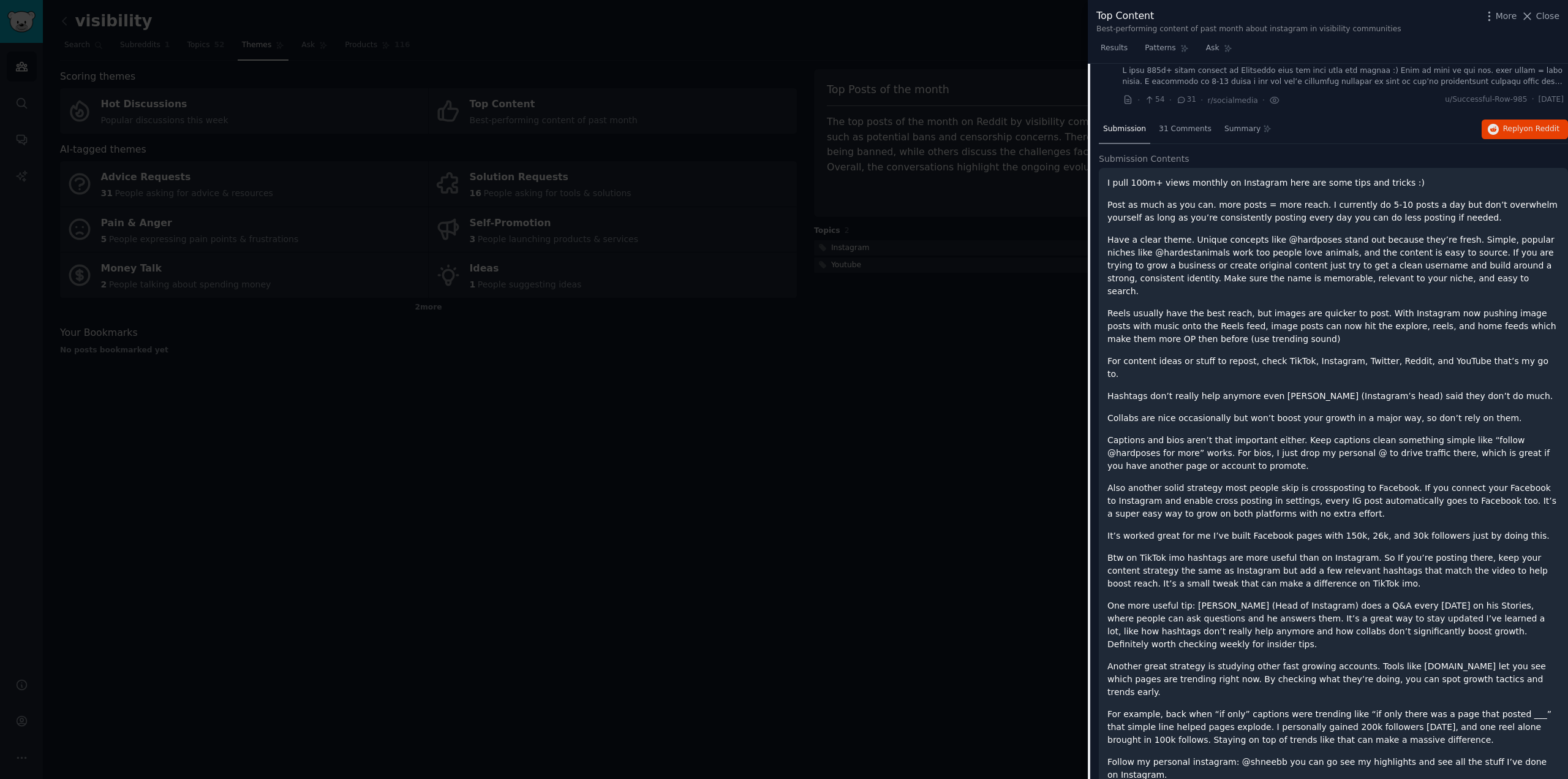
scroll to position [19, 0]
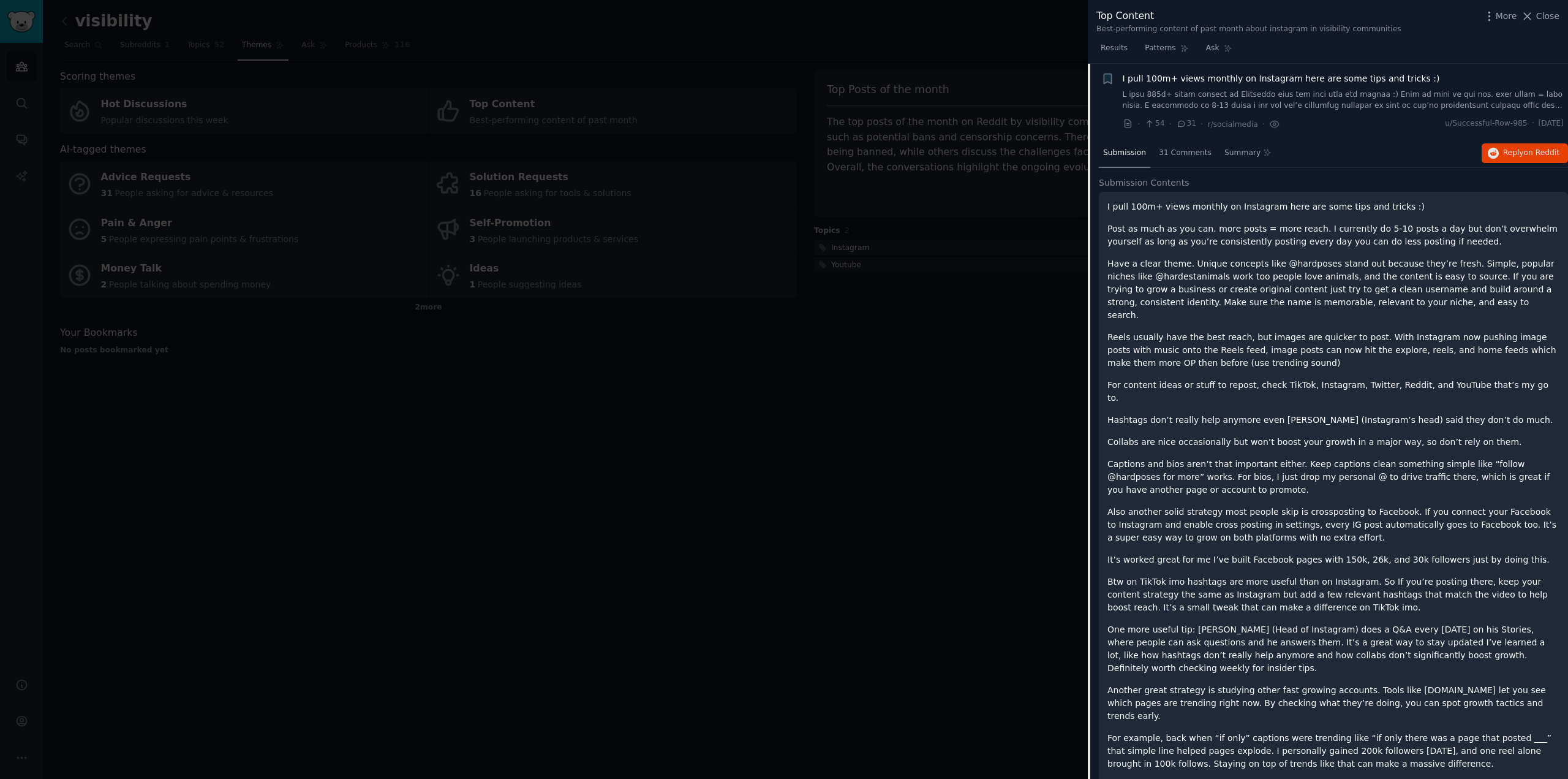
click at [685, 412] on div at bounding box center [784, 390] width 1568 height 779
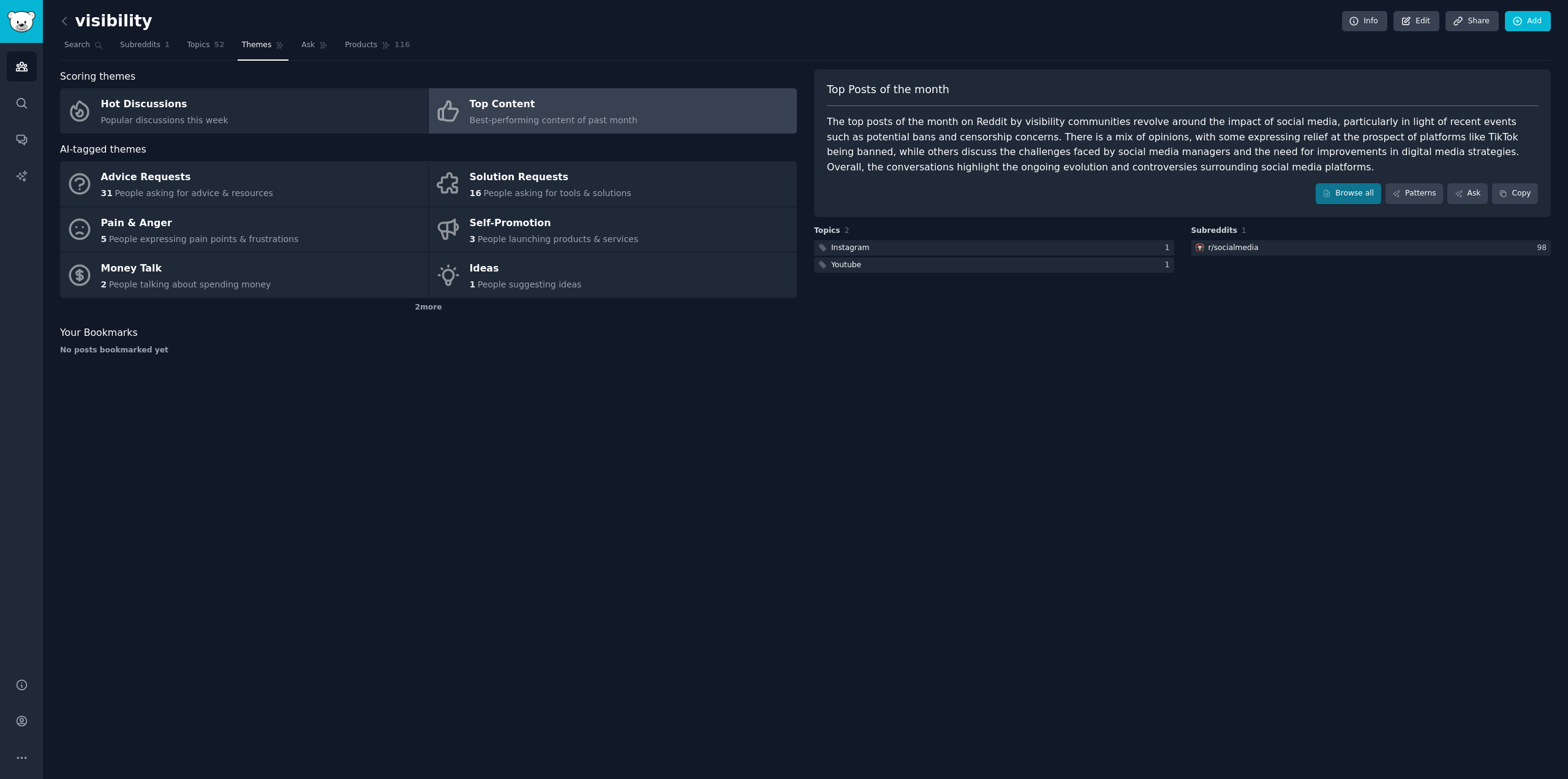
click at [305, 433] on div "visibility Info Edit Share Add Search Subreddits 1 Topics 52 Themes Ask Product…" at bounding box center [805, 390] width 1525 height 779
